Goal: Information Seeking & Learning: Stay updated

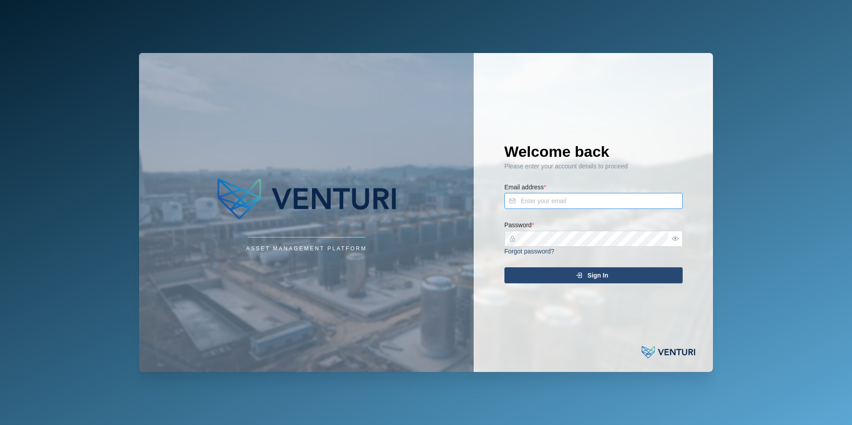
type input "[PERSON_NAME][EMAIL_ADDRESS][DOMAIN_NAME]"
click at [614, 280] on div "Sign In" at bounding box center [592, 275] width 164 height 15
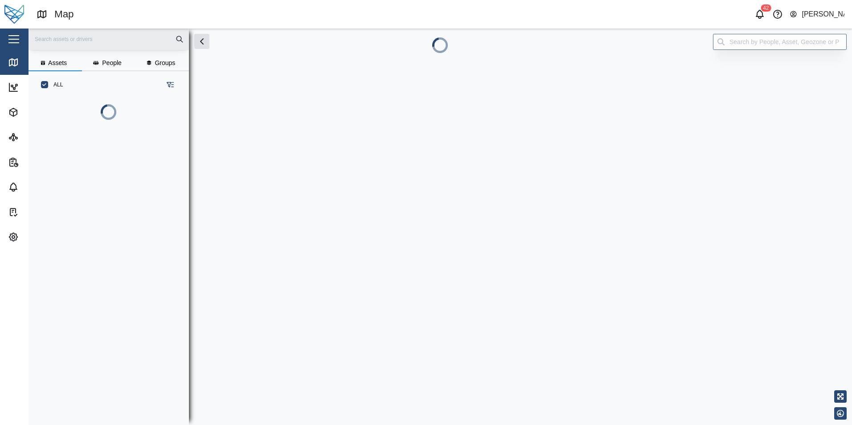
scroll to position [7, 7]
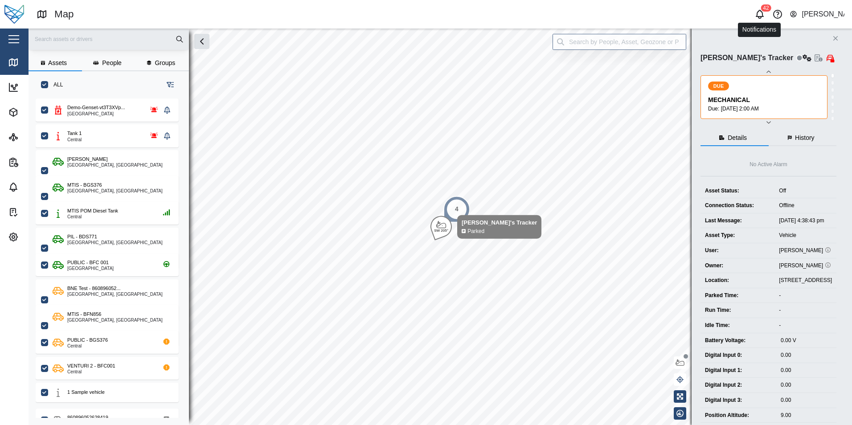
click at [761, 14] on icon "button" at bounding box center [760, 14] width 11 height 11
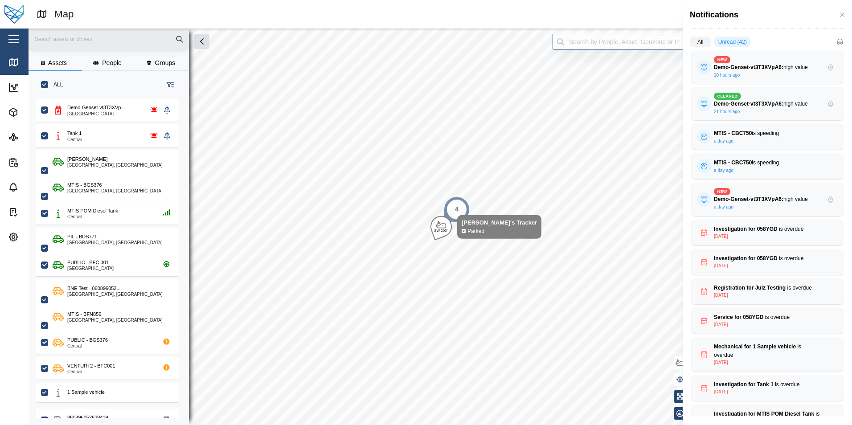
click at [729, 46] on label "Unread (42)" at bounding box center [733, 42] width 36 height 11
click at [715, 44] on input "Unread (42)" at bounding box center [715, 44] width 0 height 0
click at [729, 31] on div "Notifications" at bounding box center [767, 18] width 169 height 36
click at [728, 39] on label "Unread (42)" at bounding box center [733, 42] width 36 height 11
click at [715, 44] on input "Unread (42)" at bounding box center [715, 44] width 0 height 0
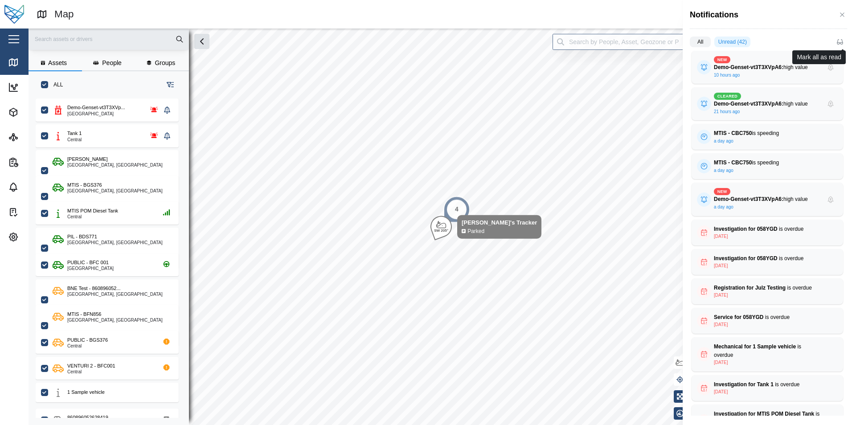
click at [841, 41] on icon "button" at bounding box center [840, 41] width 7 height 7
click at [700, 40] on label "All" at bounding box center [700, 42] width 21 height 11
click at [690, 44] on input "All" at bounding box center [690, 44] width 0 height 0
click at [723, 40] on label "Unread (0)" at bounding box center [727, 42] width 41 height 11
click at [707, 44] on input "Unread (0)" at bounding box center [707, 44] width 0 height 0
